Goal: Navigation & Orientation: Find specific page/section

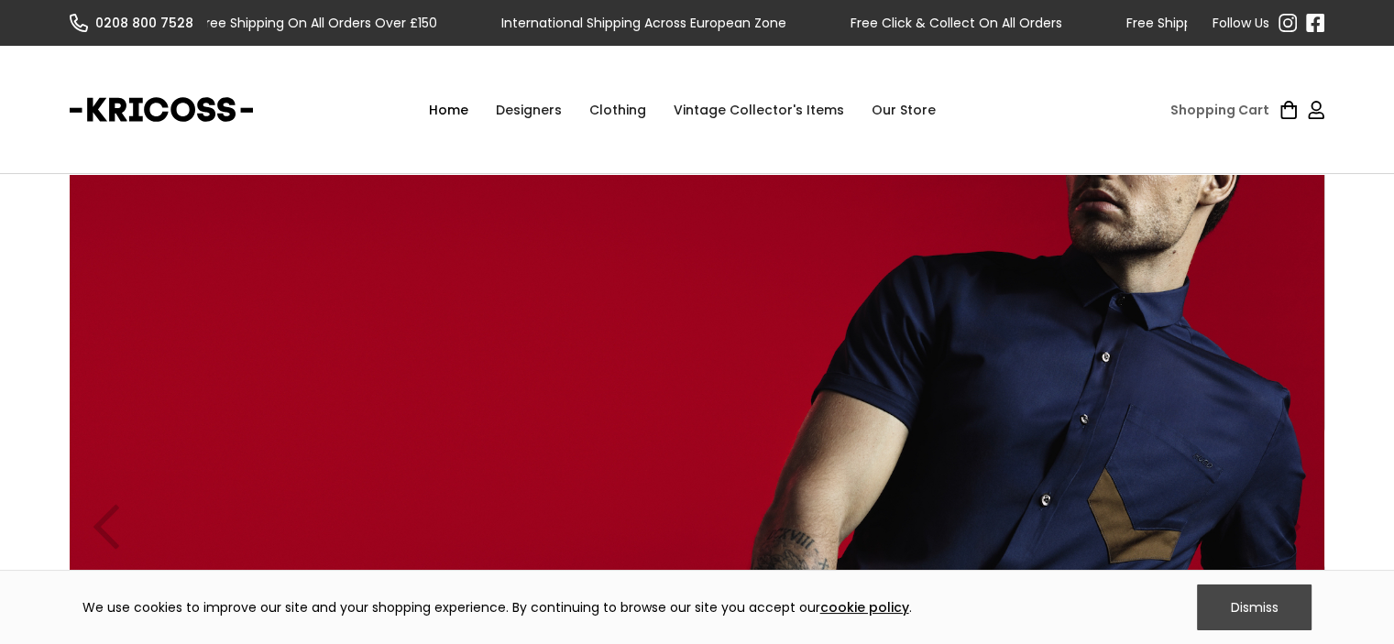
click at [1255, 618] on div "Dismiss" at bounding box center [1254, 608] width 115 height 46
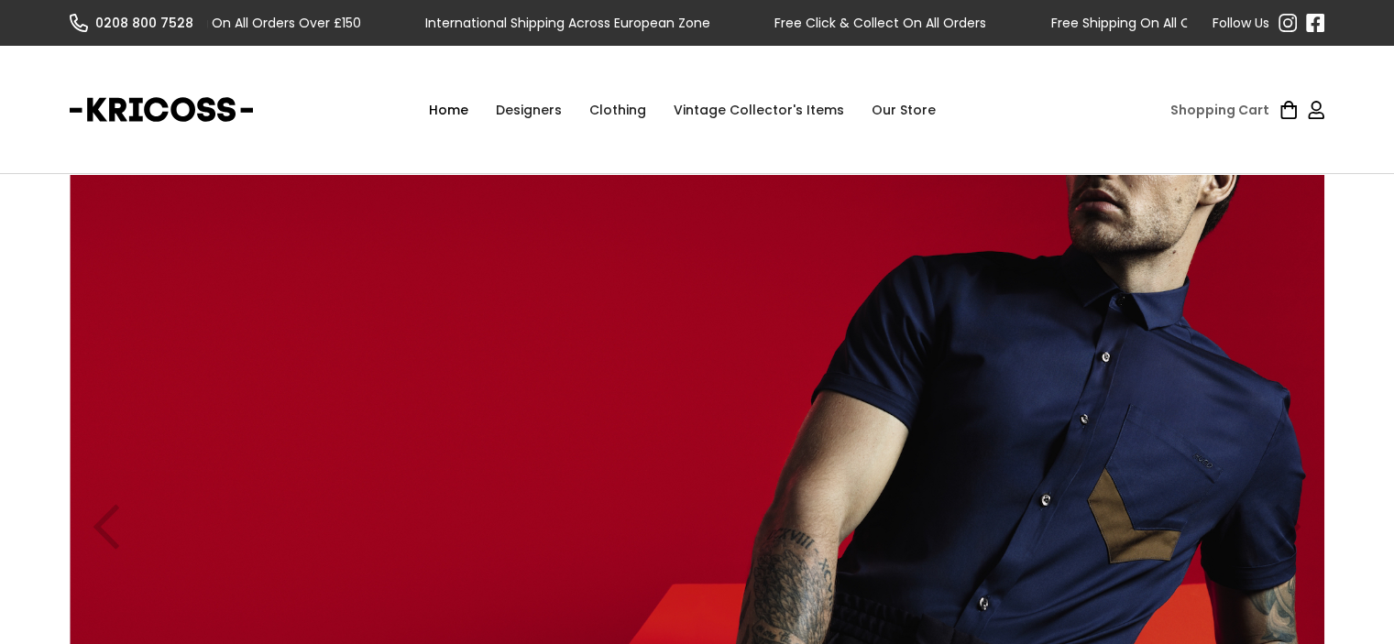
click at [619, 107] on div "Clothing" at bounding box center [618, 109] width 84 height 55
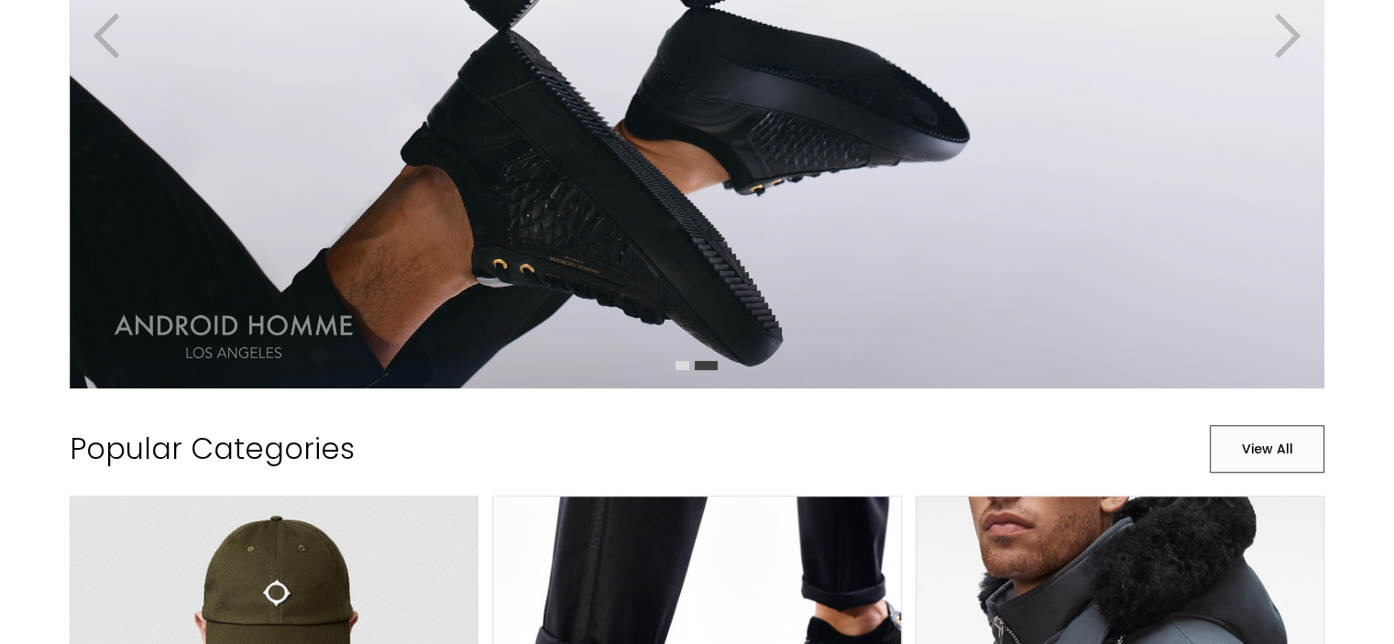
scroll to position [550, 0]
